Goal: Task Accomplishment & Management: Use online tool/utility

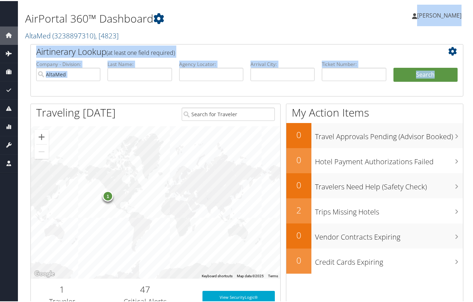
drag, startPoint x: 472, startPoint y: 37, endPoint x: 485, endPoint y: 91, distance: 56.3
click at [473, 91] on html "Menu Dashboards ► AirPortal 360™ (Manager) AirPortal 360™ (Agent) My Travel Das…" at bounding box center [238, 151] width 476 height 302
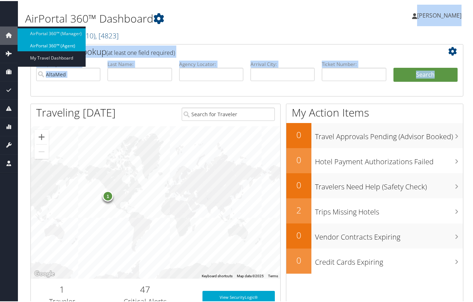
click at [43, 44] on link "AirPortal 360™ (Agent)" at bounding box center [52, 44] width 68 height 11
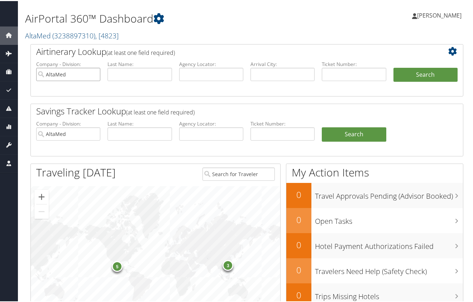
click at [93, 72] on input "AltaMed" at bounding box center [68, 73] width 64 height 13
click at [95, 132] on input "AltaMed" at bounding box center [68, 132] width 64 height 13
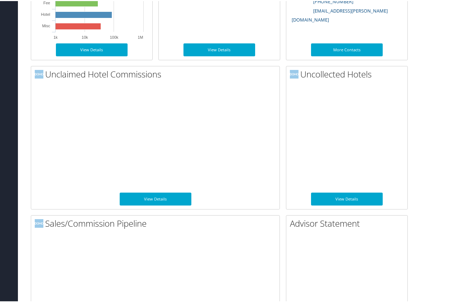
scroll to position [467, 0]
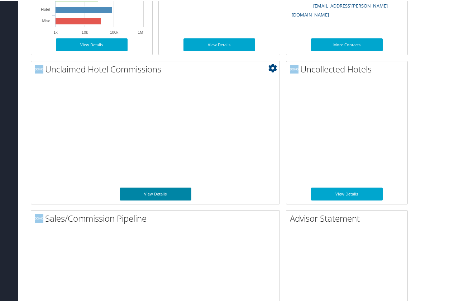
click at [154, 192] on link "View Details" at bounding box center [156, 192] width 72 height 13
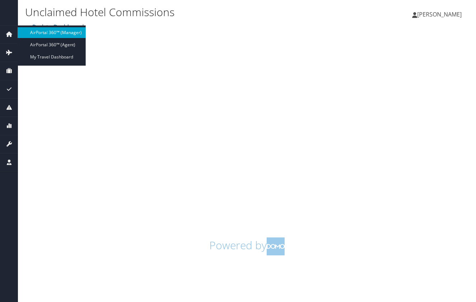
click at [45, 31] on link "AirPortal 360™ (Manager)" at bounding box center [52, 32] width 68 height 11
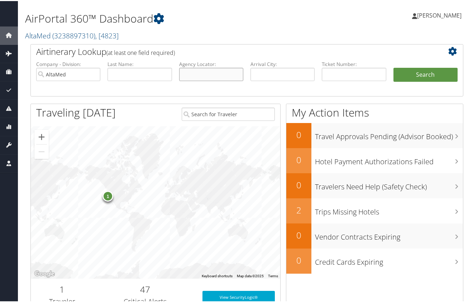
click at [187, 71] on input "text" at bounding box center [211, 73] width 64 height 13
type input "mukcjs"
click at [393, 67] on button "Search" at bounding box center [425, 74] width 64 height 14
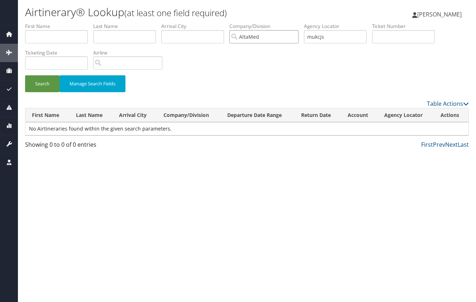
click at [295, 37] on input "AltaMed" at bounding box center [263, 36] width 69 height 13
click at [44, 83] on button "Search" at bounding box center [42, 83] width 34 height 17
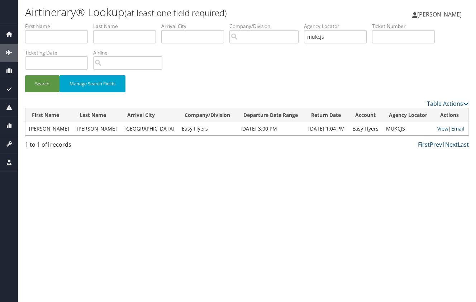
click at [458, 128] on link "Email" at bounding box center [457, 128] width 13 height 7
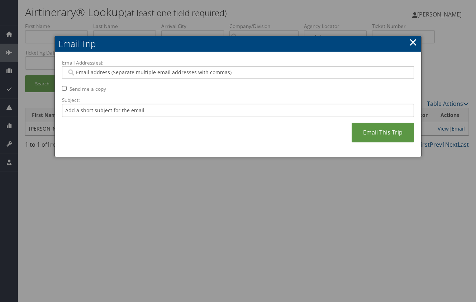
click at [217, 72] on input "Email Address(es):" at bounding box center [238, 72] width 342 height 7
paste input "Saudia.teja@easyflyers.com,Veronica.sanchez@easyflyers.com,Adrian.sanchez@easyf…"
type input "Saudia.teja@easyflyers.com,Veronica.sanchez@easyflyers.com,Adrian.sanchez@easyf…"
type input "Saudia.teja@easyflyers.com, Veronica.sanchez@easyflyers.com, Adrian.sanchez@eas…"
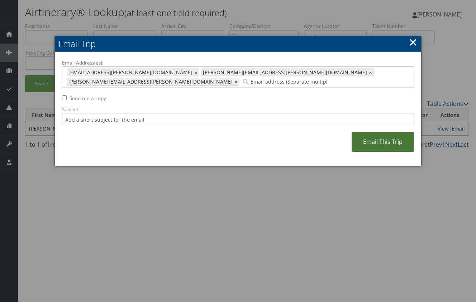
click at [378, 132] on link "Email This Trip" at bounding box center [383, 142] width 62 height 20
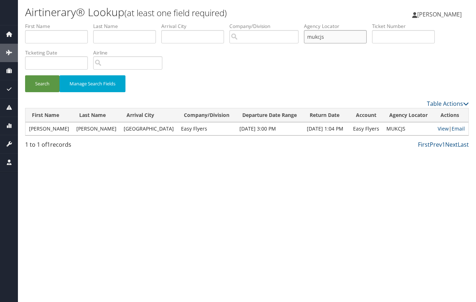
drag, startPoint x: 346, startPoint y: 37, endPoint x: 282, endPoint y: 37, distance: 63.8
click at [282, 23] on ul "First Name Last Name Departure City Arrival City Company/Division Airport/City …" at bounding box center [247, 23] width 444 height 0
type input "jjmybl"
click at [25, 75] on button "Search" at bounding box center [42, 83] width 34 height 17
click at [459, 130] on link "Email" at bounding box center [458, 128] width 13 height 7
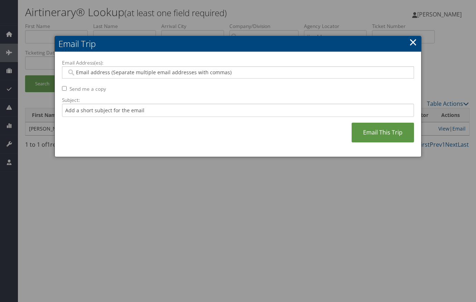
click at [188, 70] on input "Email Address(es):" at bounding box center [238, 72] width 342 height 7
paste input "Saudia.teja@easyflyers.com,Veronica.sanchez@easyflyers.com,Adrian.sanchez@easyf…"
type input "Saudia.teja@easyflyers.com,Veronica.sanchez@easyflyers.com,Adrian.sanchez@easyf…"
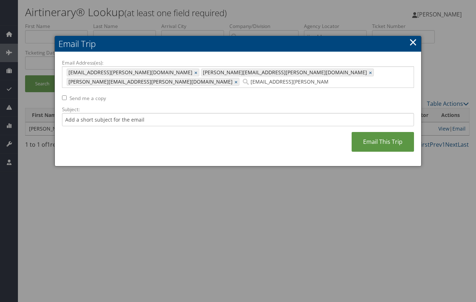
type input "Saudia.teja@easyflyers.com, Veronica.sanchez@easyflyers.com, Adrian.sanchez@eas…"
click at [380, 133] on link "Email This Trip" at bounding box center [383, 142] width 62 height 20
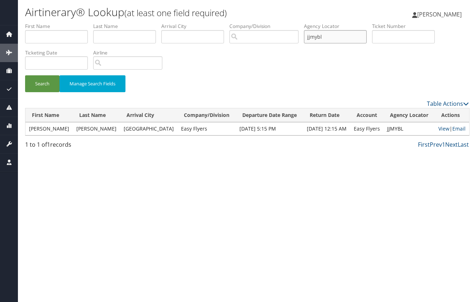
drag, startPoint x: 341, startPoint y: 37, endPoint x: 295, endPoint y: 36, distance: 46.2
click at [295, 23] on ul "First Name Last Name Departure City Arrival City Company/Division Airport/City …" at bounding box center [247, 23] width 444 height 0
type input "klqqtl"
click at [25, 75] on button "Search" at bounding box center [42, 83] width 34 height 17
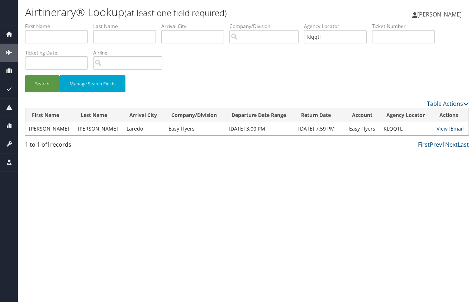
click at [455, 129] on link "Email" at bounding box center [456, 128] width 13 height 7
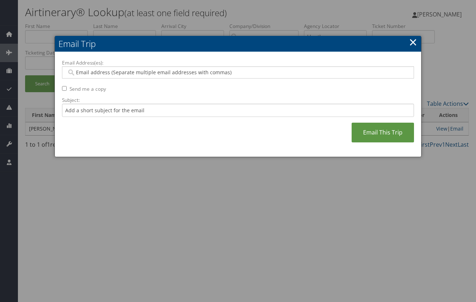
click at [239, 73] on input "Email Address(es):" at bounding box center [238, 72] width 342 height 7
paste input "Saudia.teja@easyflyers.com,Veronica.sanchez@easyflyers.com,Adrian.sanchez@easyf…"
type input "Saudia.teja@easyflyers.com,Veronica.sanchez@easyflyers.com,Adrian.sanchez@easyf…"
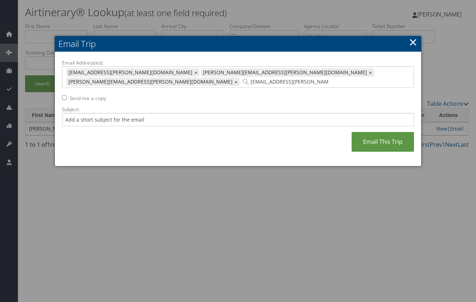
type input "Saudia.teja@easyflyers.com, Veronica.sanchez@easyflyers.com, Adrian.sanchez@eas…"
click at [387, 132] on link "Email This Trip" at bounding box center [383, 142] width 62 height 20
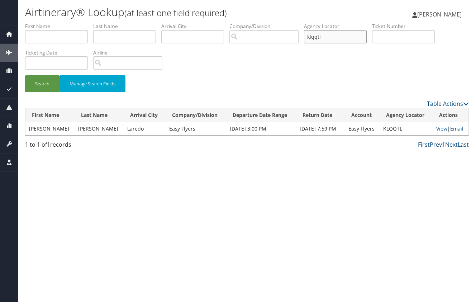
drag, startPoint x: 351, startPoint y: 38, endPoint x: 255, endPoint y: 38, distance: 96.4
click at [255, 23] on ul "First Name Last Name Departure City Arrival City Company/Division Airport/City …" at bounding box center [247, 23] width 444 height 0
type input "ajxieh"
click at [25, 75] on button "Search" at bounding box center [42, 83] width 34 height 17
click at [456, 129] on link "Email" at bounding box center [458, 128] width 13 height 7
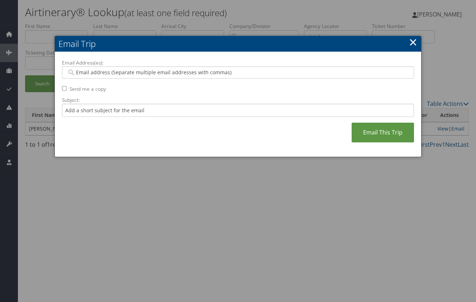
click at [301, 73] on input "Email Address(es):" at bounding box center [238, 72] width 342 height 7
paste input "Saudia.teja@easyflyers.com,Veronica.sanchez@easyflyers.com,Adrian.sanchez@easyf…"
type input "Saudia.teja@easyflyers.com,Veronica.sanchez@easyflyers.com,Adrian.sanchez@easyf…"
type input "Saudia.teja@easyflyers.com, Veronica.sanchez@easyflyers.com, Adrian.sanchez@eas…"
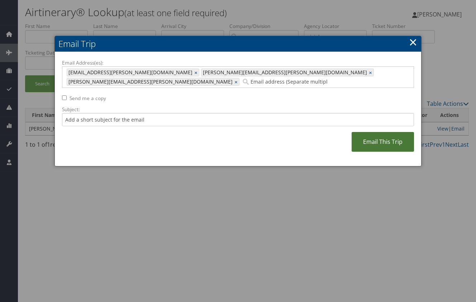
click at [376, 132] on link "Email This Trip" at bounding box center [383, 142] width 62 height 20
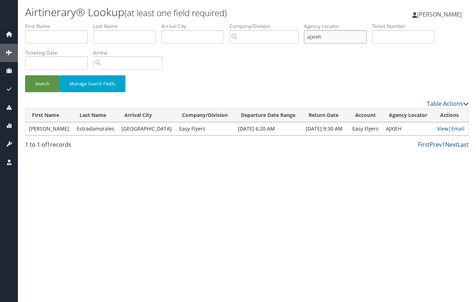
drag, startPoint x: 338, startPoint y: 40, endPoint x: 295, endPoint y: 38, distance: 42.7
click at [295, 23] on ul "First Name Last Name Departure City Arrival City Company/Division Airport/City …" at bounding box center [247, 23] width 444 height 0
type input "aizguk"
click at [25, 75] on button "Search" at bounding box center [42, 83] width 34 height 17
click at [462, 129] on link "Email" at bounding box center [458, 128] width 13 height 7
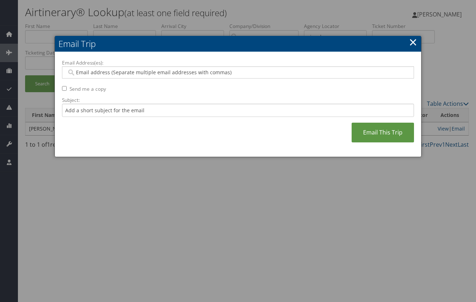
click at [279, 70] on input "Email Address(es):" at bounding box center [238, 72] width 342 height 7
paste input "Saudia.teja@easyflyers.com,Veronica.sanchez@easyflyers.com,Adrian.sanchez@easyf…"
type input "Saudia.teja@easyflyers.com,Veronica.sanchez@easyflyers.com,Adrian.sanchez@easyf…"
type input "Saudia.teja@easyflyers.com, Veronica.sanchez@easyflyers.com, Adrian.sanchez@eas…"
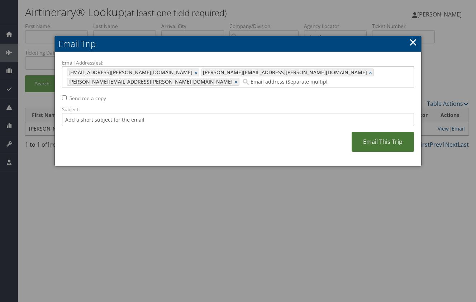
click at [382, 132] on link "Email This Trip" at bounding box center [383, 142] width 62 height 20
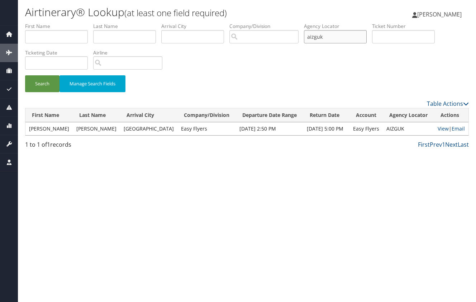
drag, startPoint x: 336, startPoint y: 35, endPoint x: 254, endPoint y: 32, distance: 81.7
click at [254, 23] on ul "First Name Last Name Departure City Arrival City Company/Division Airport/City …" at bounding box center [247, 23] width 444 height 0
type input "cxccbo"
click at [25, 75] on button "Search" at bounding box center [42, 83] width 34 height 17
click at [459, 128] on link "Email" at bounding box center [457, 128] width 13 height 7
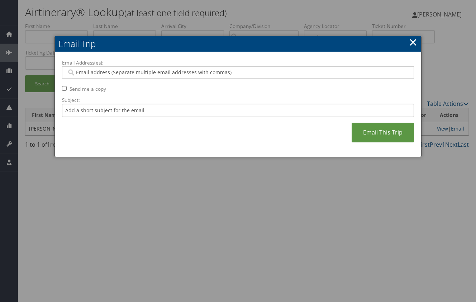
click at [253, 72] on input "Email Address(es):" at bounding box center [238, 72] width 342 height 7
paste input "Saudia.teja@easyflyers.com,Veronica.sanchez@easyflyers.com,Adrian.sanchez@easyf…"
type input "Saudia.teja@easyflyers.com,Veronica.sanchez@easyflyers.com,Adrian.sanchez@easyf…"
type input "Saudia.teja@easyflyers.com, Veronica.sanchez@easyflyers.com, Adrian.sanchez@eas…"
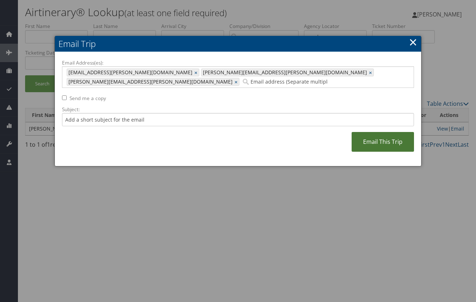
click at [384, 132] on link "Email This Trip" at bounding box center [383, 142] width 62 height 20
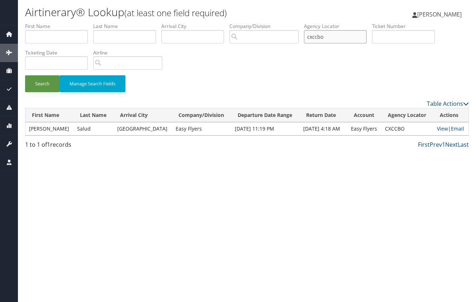
drag, startPoint x: 339, startPoint y: 35, endPoint x: 288, endPoint y: 37, distance: 50.9
click at [288, 23] on ul "First Name Last Name Departure City Arrival City Company/Division Airport/City …" at bounding box center [247, 23] width 444 height 0
type input "cmedtx"
click at [25, 75] on button "Search" at bounding box center [42, 83] width 34 height 17
click at [458, 128] on link "Email" at bounding box center [457, 128] width 13 height 7
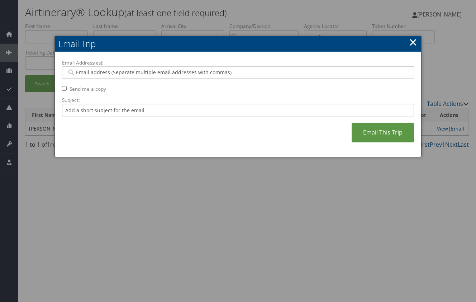
click at [239, 71] on input "Email Address(es):" at bounding box center [238, 72] width 342 height 7
paste input "Saudia.teja@easyflyers.com,Veronica.sanchez@easyflyers.com,Adrian.sanchez@easyf…"
type input "Saudia.teja@easyflyers.com,Veronica.sanchez@easyflyers.com,Adrian.sanchez@easyf…"
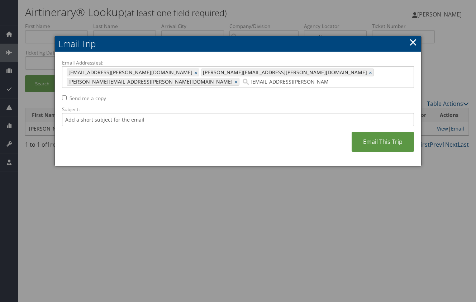
type input "Saudia.teja@easyflyers.com, Veronica.sanchez@easyflyers.com, Adrian.sanchez@eas…"
click at [374, 132] on link "Email This Trip" at bounding box center [383, 142] width 62 height 20
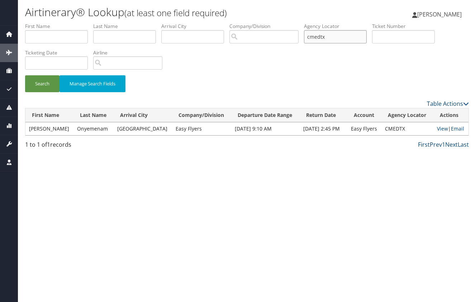
drag, startPoint x: 345, startPoint y: 36, endPoint x: 287, endPoint y: 39, distance: 57.8
click at [287, 23] on ul "First Name Last Name Departure City Arrival City Company/Division Airport/City …" at bounding box center [247, 23] width 444 height 0
click at [25, 75] on button "Search" at bounding box center [42, 83] width 34 height 17
click at [453, 130] on link "Email" at bounding box center [457, 128] width 13 height 7
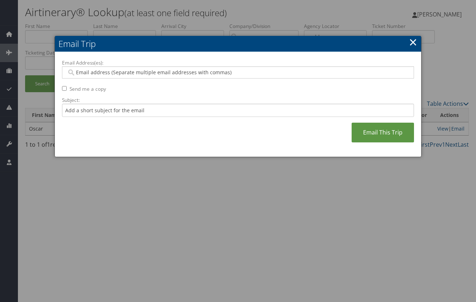
click at [410, 41] on link "×" at bounding box center [413, 42] width 8 height 14
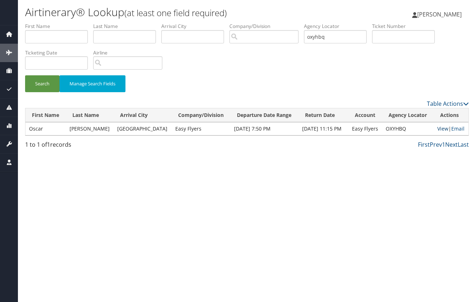
click at [437, 127] on link "View" at bounding box center [442, 128] width 11 height 7
drag, startPoint x: 341, startPoint y: 33, endPoint x: 247, endPoint y: 46, distance: 95.2
click at [247, 23] on ul "First Name Last Name Departure City Arrival City Company/Division Airport/City …" at bounding box center [247, 23] width 444 height 0
click at [25, 75] on button "Search" at bounding box center [42, 83] width 34 height 17
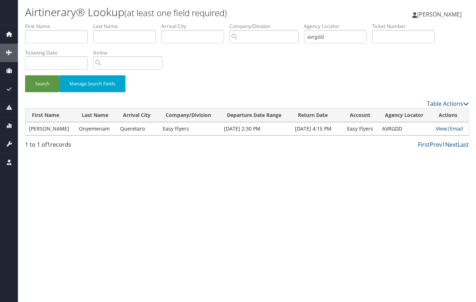
click at [436, 128] on link "View" at bounding box center [441, 128] width 11 height 7
drag, startPoint x: 333, startPoint y: 39, endPoint x: 239, endPoint y: 38, distance: 93.5
click at [239, 23] on ul "First Name Last Name Departure City Arrival City Company/Division Airport/City …" at bounding box center [247, 23] width 444 height 0
type input "fovpvw"
click at [25, 75] on button "Search" at bounding box center [42, 83] width 34 height 17
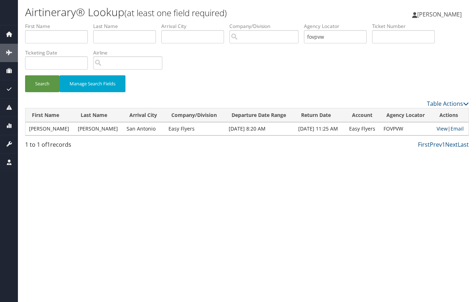
click at [438, 128] on link "View" at bounding box center [441, 128] width 11 height 7
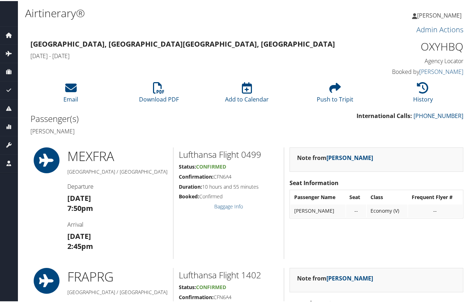
scroll to position [133, 0]
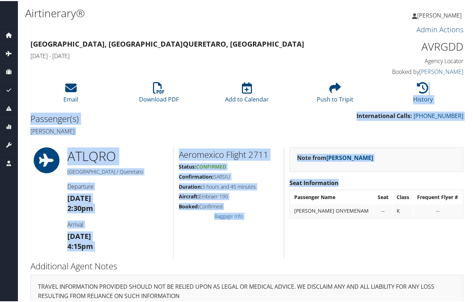
drag, startPoint x: 472, startPoint y: 88, endPoint x: 472, endPoint y: 172, distance: 83.5
click at [472, 172] on div "Airtinerary® Gigi Becker Gigi Becker My Settings Travel Agency Contacts Log Con…" at bounding box center [247, 157] width 458 height 314
